Goal: Find contact information: Find contact information

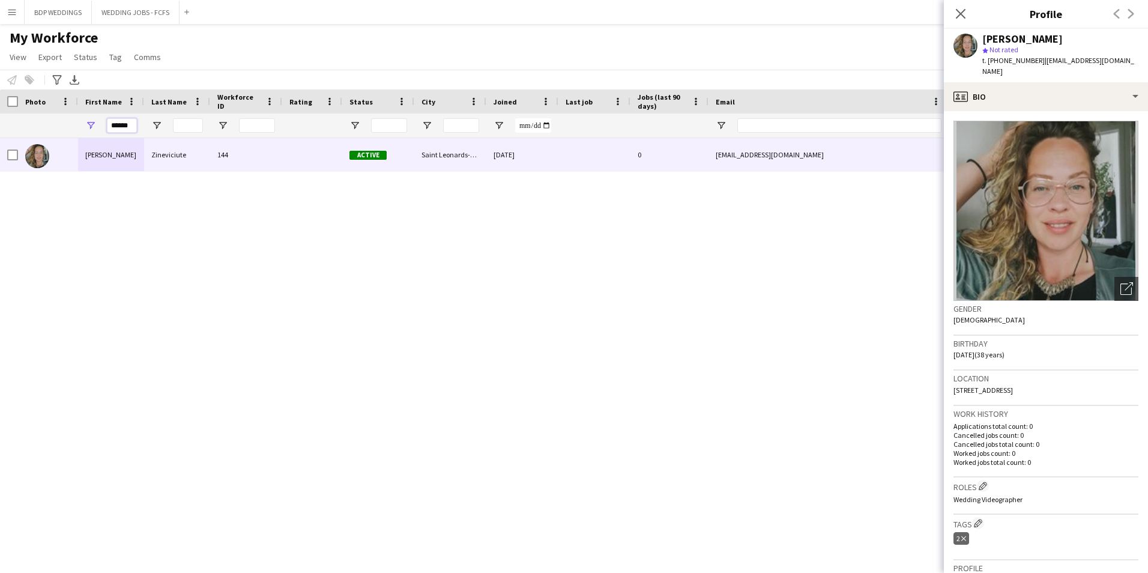
drag, startPoint x: 133, startPoint y: 122, endPoint x: -82, endPoint y: 120, distance: 215.6
click at [0, 120] on html "Menu Boards Boards Boards All jobs Status Workforce Workforce My Workforce Recr…" at bounding box center [574, 286] width 1148 height 573
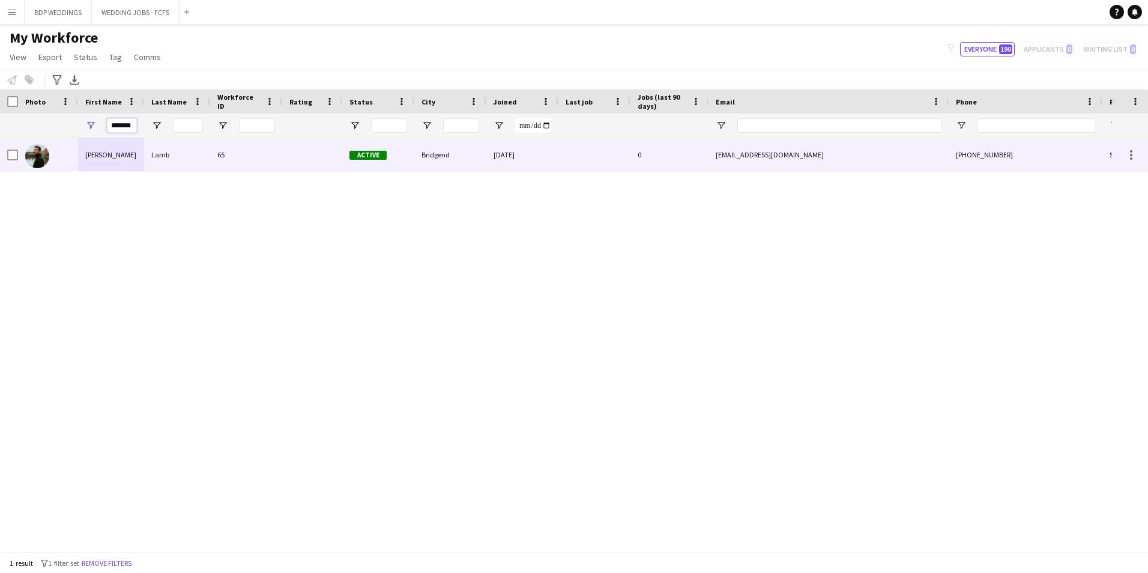
type input "*******"
click at [91, 166] on div "[PERSON_NAME]" at bounding box center [111, 154] width 66 height 33
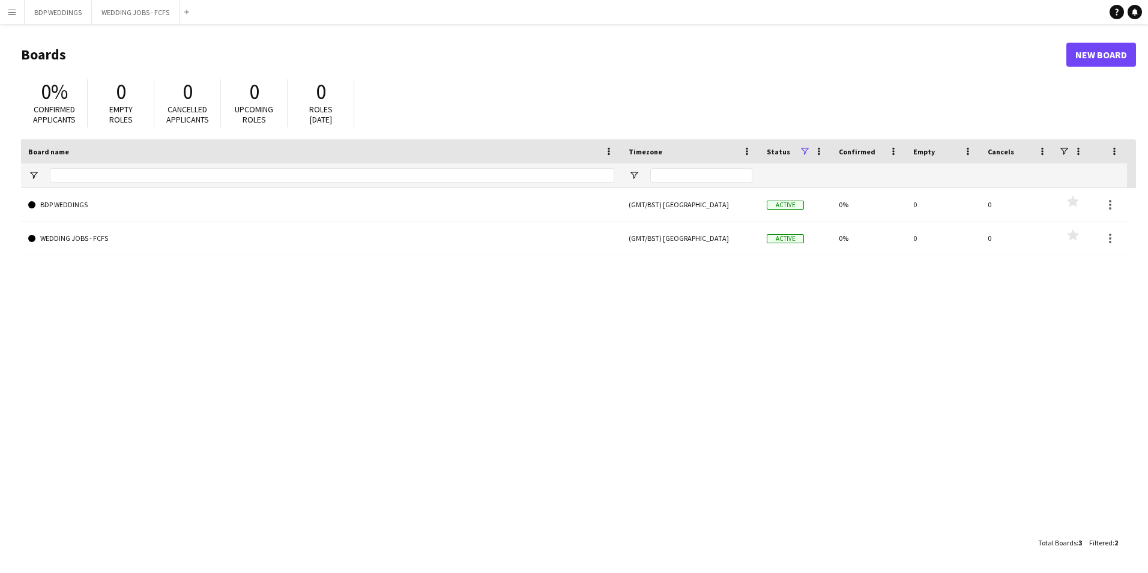
click at [13, 13] on app-icon "Menu" at bounding box center [12, 12] width 10 height 10
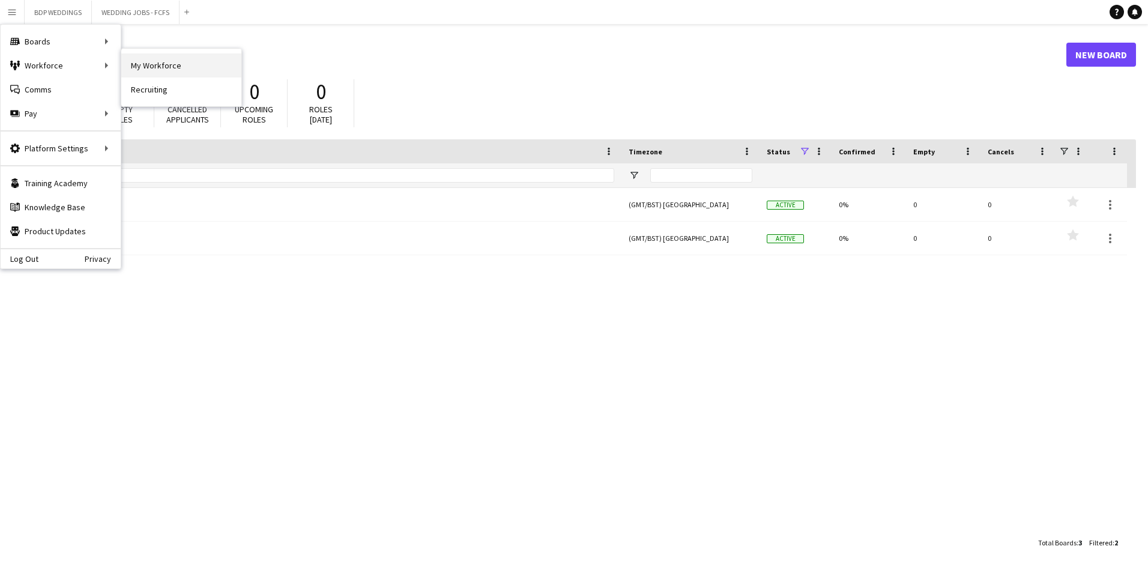
click at [172, 66] on link "My Workforce" at bounding box center [181, 65] width 120 height 24
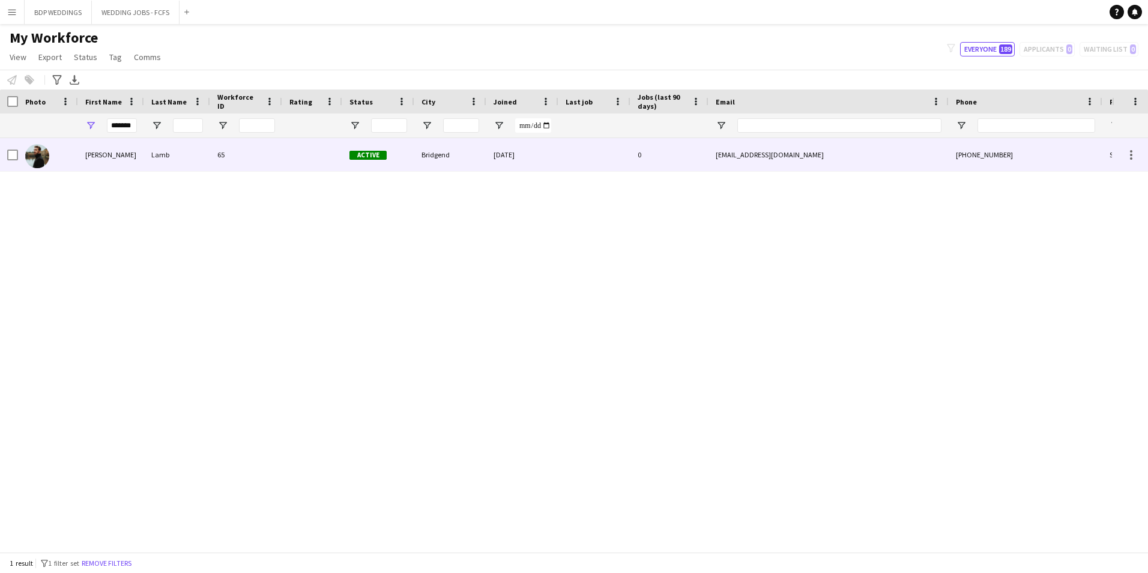
click at [177, 154] on div "Lamb" at bounding box center [177, 154] width 66 height 33
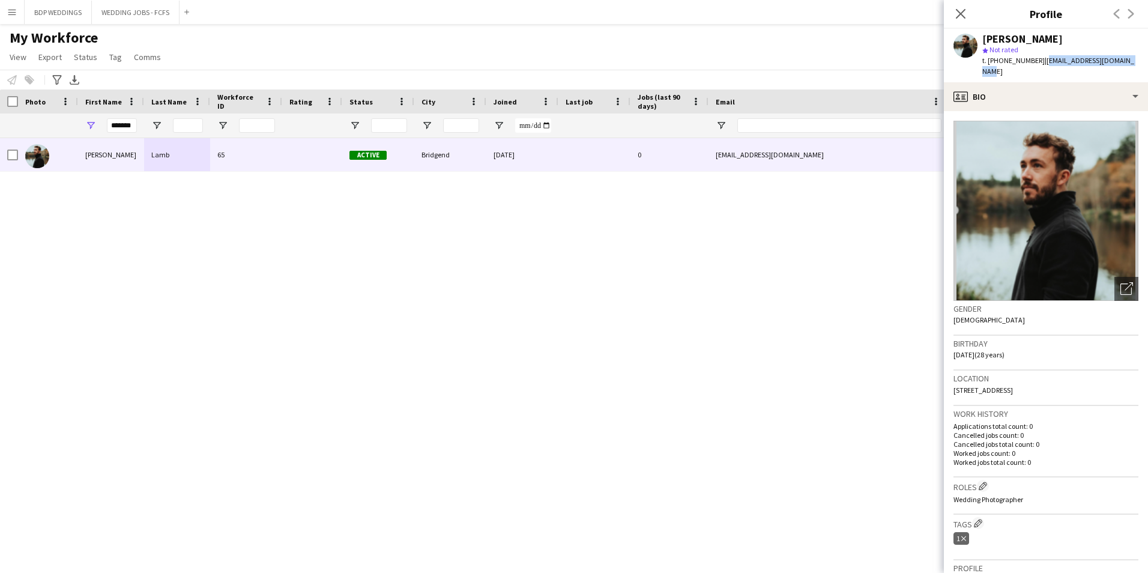
drag, startPoint x: 1039, startPoint y: 61, endPoint x: 1127, endPoint y: 70, distance: 88.7
click at [1127, 70] on div "[PERSON_NAME] star Not rated t. [PHONE_NUMBER] | [EMAIL_ADDRESS][DOMAIN_NAME]" at bounding box center [1046, 55] width 204 height 53
drag, startPoint x: 1127, startPoint y: 70, endPoint x: 1113, endPoint y: 62, distance: 16.1
click at [1113, 62] on span "| [EMAIL_ADDRESS][DOMAIN_NAME]" at bounding box center [1059, 66] width 152 height 20
drag, startPoint x: 1136, startPoint y: 59, endPoint x: 1040, endPoint y: 62, distance: 96.8
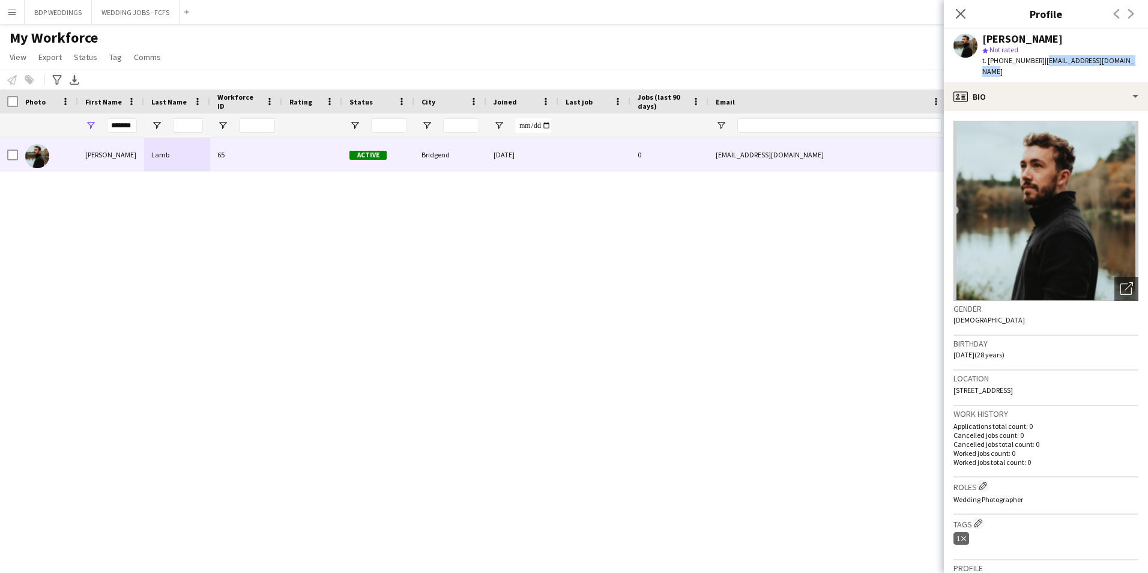
click at [1040, 62] on div "[PERSON_NAME] star Not rated t. [PHONE_NUMBER] | [EMAIL_ADDRESS][DOMAIN_NAME]" at bounding box center [1046, 55] width 204 height 53
copy span "[EMAIL_ADDRESS][DOMAIN_NAME]"
